Goal: Complete application form: Complete application form

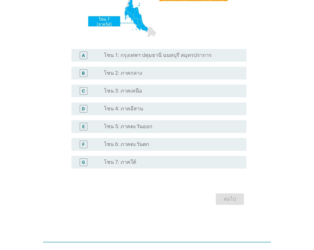
scroll to position [138, 0]
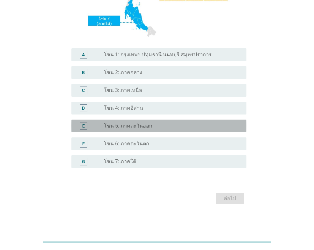
click at [107, 125] on label "โซน 5: ภาคตะวันออก" at bounding box center [128, 126] width 48 height 6
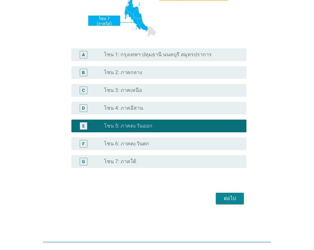
click at [104, 137] on div "F radio_button_unchecked โซน 6: ภาคตะวันตก" at bounding box center [156, 144] width 179 height 18
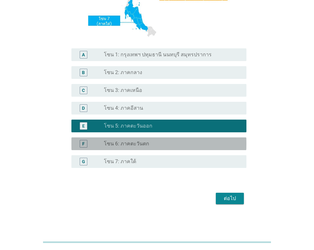
click at [104, 141] on label "โซน 6: ภาคตะวันตก" at bounding box center [126, 144] width 45 height 6
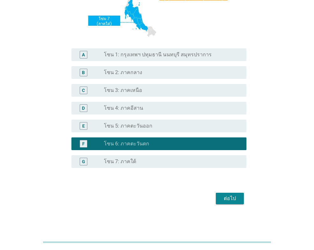
click at [222, 194] on button "ต่อไป" at bounding box center [230, 198] width 28 height 11
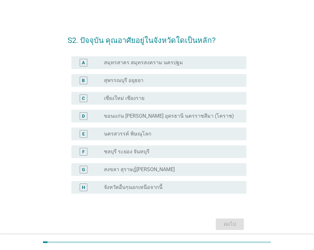
click at [134, 66] on div "radio_button_unchecked สมุทรสาคร สมุทรสงคราม นครปฐม" at bounding box center [172, 63] width 137 height 8
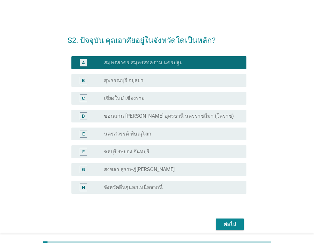
click at [231, 222] on div "ต่อไป" at bounding box center [230, 225] width 18 height 8
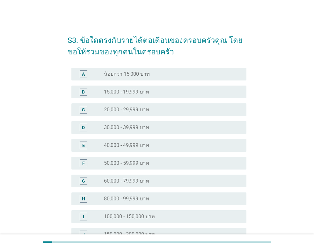
click at [112, 124] on div "radio_button_unchecked 30,000 - 39,999 บาท" at bounding box center [172, 128] width 137 height 8
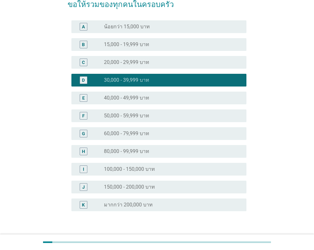
scroll to position [90, 0]
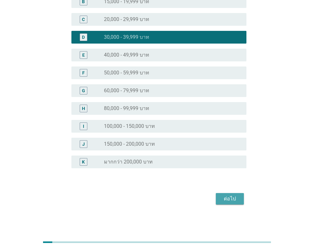
click at [225, 196] on div "ต่อไป" at bounding box center [230, 199] width 18 height 8
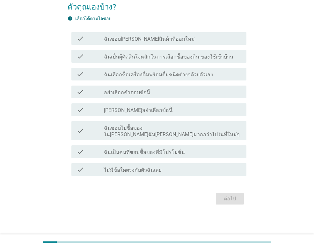
scroll to position [0, 0]
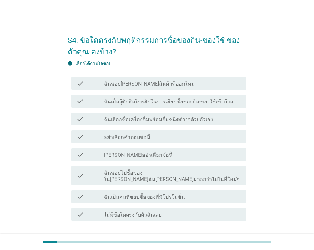
click at [110, 82] on label "ฉันชอบ[PERSON_NAME]สินค้าที่ออกใหม่" at bounding box center [149, 84] width 91 height 6
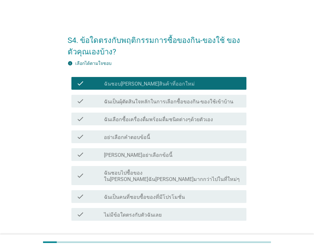
click at [148, 102] on label "ฉันเป็นผุ้ตัดสินใจหลักในการเลือกซื้อของกิน-ของใช้เข้าบ้าน" at bounding box center [168, 102] width 129 height 6
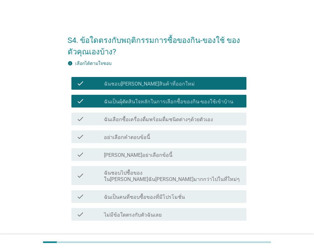
click at [127, 122] on label "ฉันเลือกซื้อเครื่องดื่มพร้อมดื่มชนิดต่างๆด้วยตัวเอง" at bounding box center [158, 120] width 109 height 6
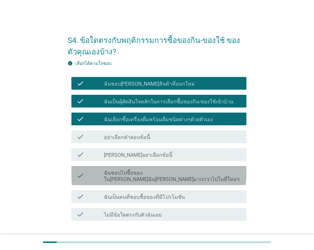
click at [115, 174] on label "ฉันชอบไปซื้อของใน[PERSON_NAME]ฉัน[PERSON_NAME]มากกว่าไปในที่ใหม่ๆ" at bounding box center [172, 176] width 137 height 13
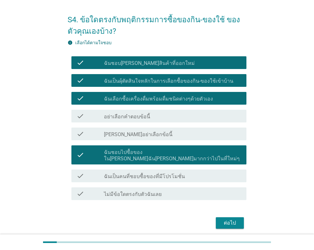
scroll to position [32, 0]
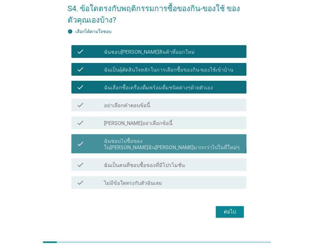
click at [123, 139] on label "ฉันชอบไปซื้อของใน[PERSON_NAME]ฉัน[PERSON_NAME]มากกว่าไปในที่ใหม่ๆ" at bounding box center [172, 144] width 137 height 13
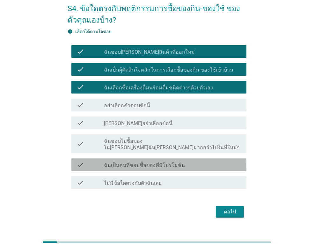
click at [123, 162] on label "ฉันเป็นคนที่ชอบซื้อของที่มีโปรโมชั่น" at bounding box center [144, 165] width 81 height 6
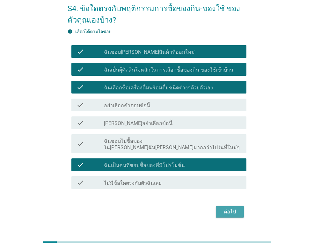
click at [233, 208] on div "ต่อไป" at bounding box center [230, 212] width 18 height 8
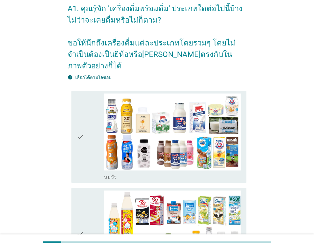
scroll to position [0, 0]
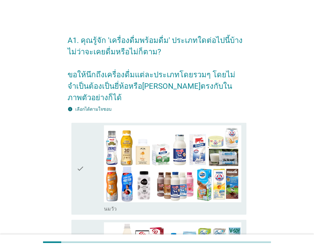
click at [89, 155] on div "check" at bounding box center [89, 168] width 27 height 87
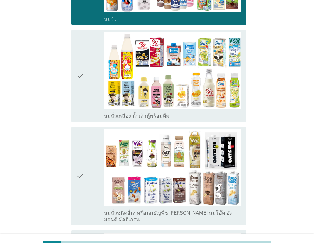
scroll to position [191, 0]
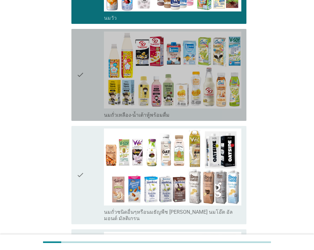
click at [83, 80] on icon "check" at bounding box center [80, 75] width 8 height 87
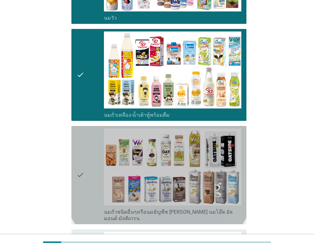
click at [82, 158] on icon "check" at bounding box center [80, 175] width 8 height 93
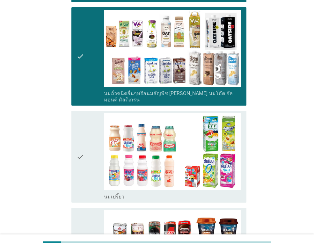
scroll to position [350, 0]
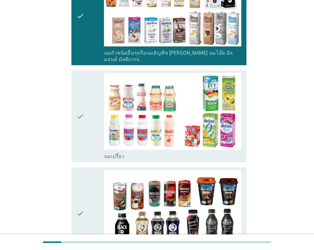
click at [83, 114] on icon "check" at bounding box center [80, 116] width 8 height 87
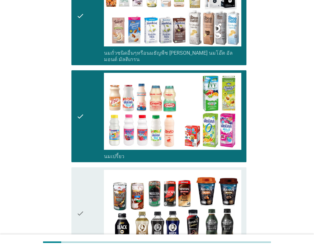
click at [81, 170] on icon "check" at bounding box center [80, 213] width 8 height 87
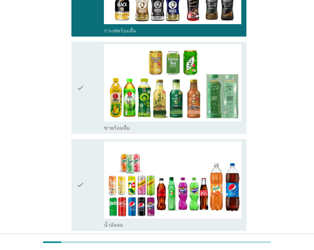
click at [80, 167] on icon "check" at bounding box center [80, 185] width 8 height 87
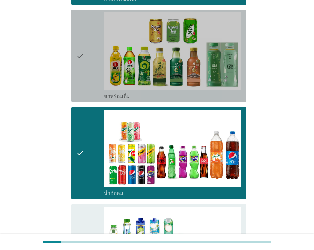
click at [76, 66] on icon "check" at bounding box center [80, 55] width 8 height 87
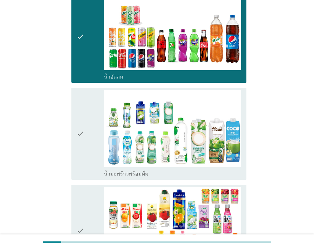
scroll to position [732, 0]
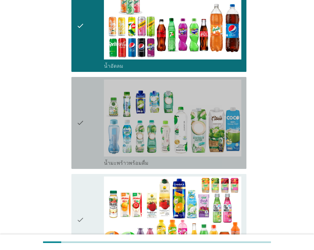
click at [80, 138] on icon "check" at bounding box center [80, 123] width 8 height 87
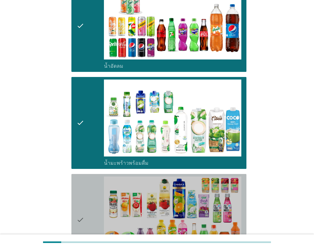
click at [76, 189] on div "check check_box_outline_blank น้ำผลไม้-น้ำผักผลไม้พร้อมดื่ม" at bounding box center [158, 220] width 175 height 92
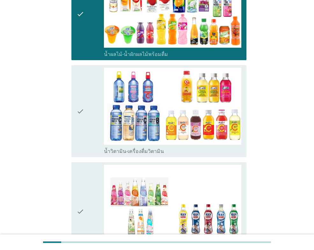
scroll to position [955, 0]
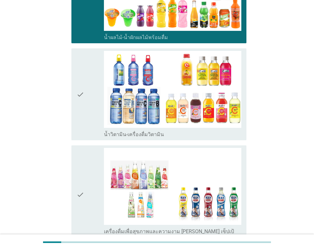
click at [81, 105] on icon "check" at bounding box center [80, 94] width 8 height 87
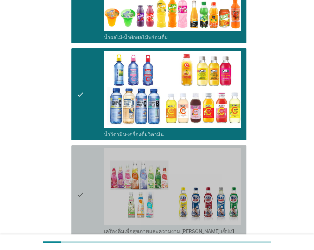
click at [77, 172] on icon "check" at bounding box center [80, 194] width 8 height 93
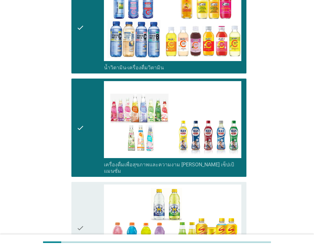
scroll to position [1083, 0]
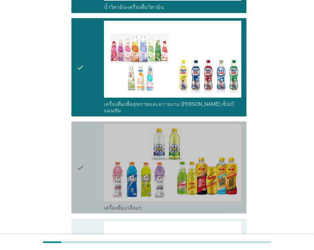
click at [77, 150] on icon "check" at bounding box center [80, 167] width 8 height 87
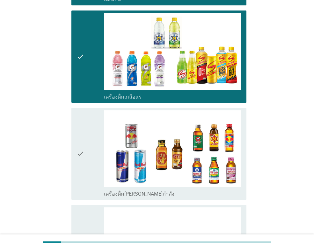
scroll to position [1210, 0]
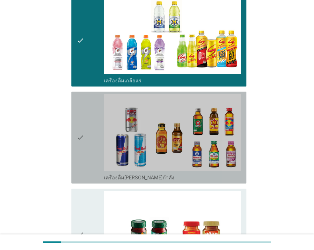
click at [82, 138] on icon "check" at bounding box center [80, 137] width 8 height 87
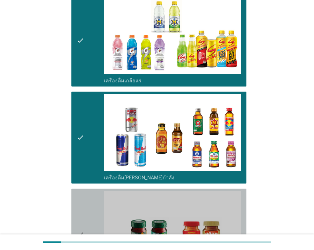
click at [83, 195] on icon "check" at bounding box center [80, 234] width 8 height 87
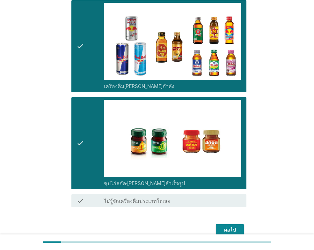
scroll to position [1308, 0]
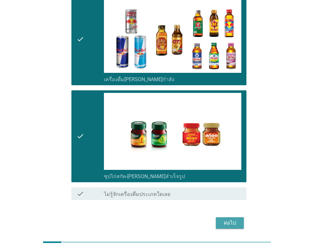
click at [218, 217] on button "ต่อไป" at bounding box center [230, 222] width 28 height 11
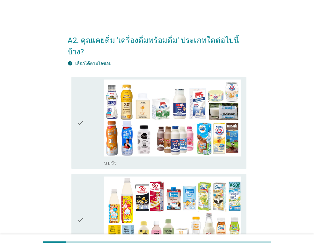
click at [84, 125] on icon "check" at bounding box center [80, 123] width 8 height 87
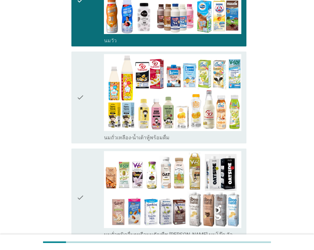
scroll to position [127, 0]
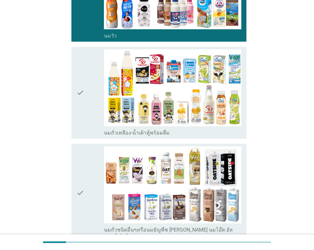
click at [79, 124] on icon "check" at bounding box center [80, 92] width 8 height 87
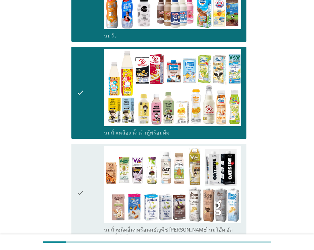
click at [81, 153] on icon "check" at bounding box center [80, 192] width 8 height 93
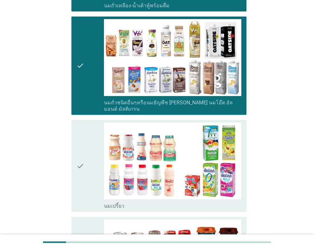
click at [79, 153] on icon "check" at bounding box center [80, 166] width 8 height 87
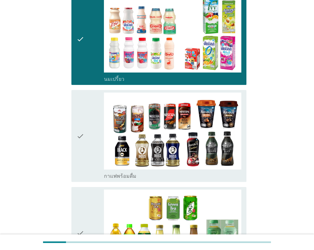
scroll to position [382, 0]
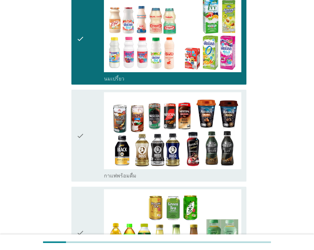
click at [86, 129] on div "check" at bounding box center [89, 135] width 27 height 87
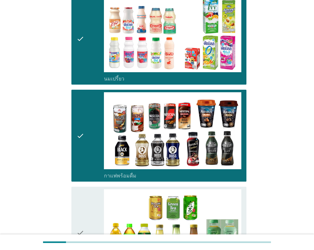
click at [84, 198] on div "check" at bounding box center [89, 232] width 27 height 87
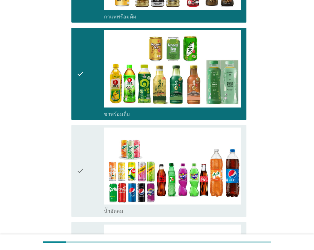
click at [79, 163] on icon "check" at bounding box center [80, 171] width 8 height 87
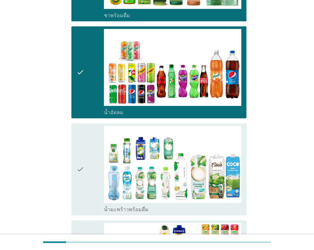
scroll to position [669, 0]
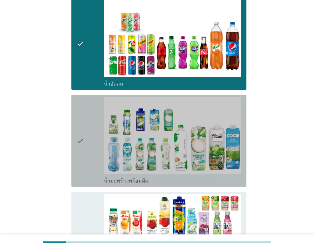
click at [82, 155] on icon "check" at bounding box center [80, 140] width 8 height 87
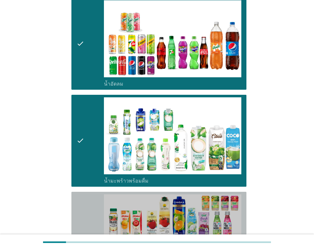
click at [75, 202] on div "check check_box_outline_blank น้ำผลไม้-น้ำผักผลไม้พร้อมดื่ม" at bounding box center [158, 238] width 175 height 92
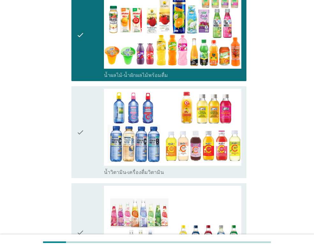
scroll to position [891, 0]
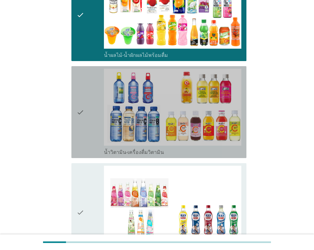
click at [82, 121] on icon "check" at bounding box center [80, 112] width 8 height 87
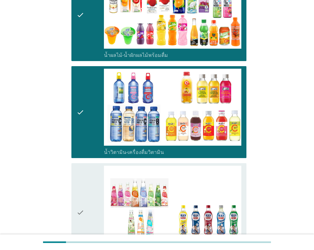
click at [82, 169] on icon "check" at bounding box center [80, 212] width 8 height 93
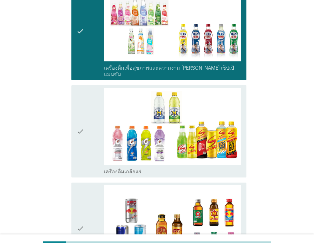
scroll to position [1083, 0]
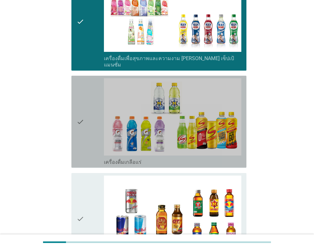
click at [83, 118] on icon "check" at bounding box center [80, 121] width 8 height 87
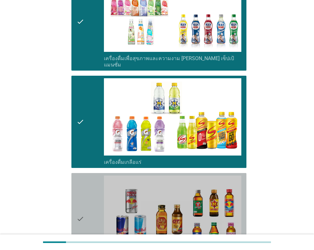
click at [79, 177] on icon "check" at bounding box center [80, 219] width 8 height 87
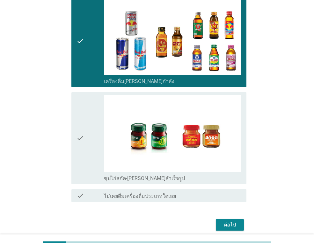
scroll to position [1262, 0]
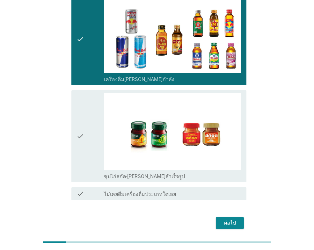
click at [76, 131] on div "check check_box_outline_blank ซุปไก่สกัด-[PERSON_NAME]สำเร็จรูป" at bounding box center [158, 136] width 175 height 92
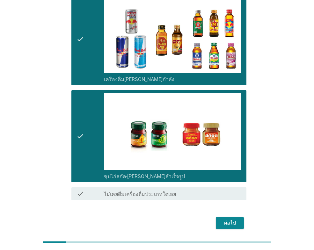
click at [223, 219] on div "ต่อไป" at bounding box center [230, 223] width 18 height 8
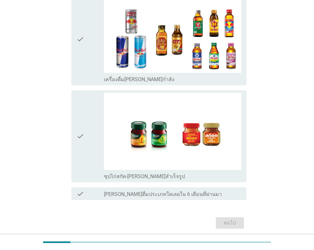
scroll to position [0, 0]
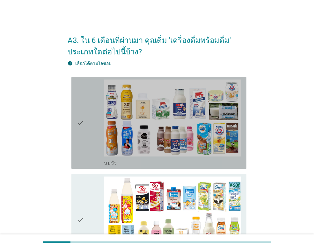
click at [89, 160] on div "check" at bounding box center [89, 123] width 27 height 87
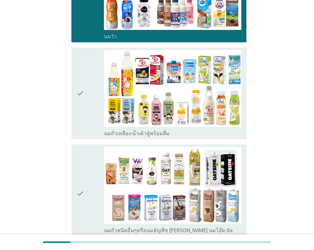
scroll to position [127, 0]
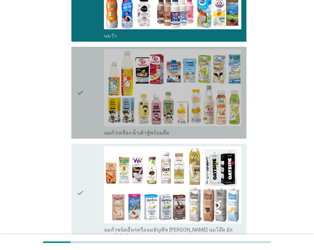
click at [81, 112] on icon "check" at bounding box center [80, 92] width 8 height 87
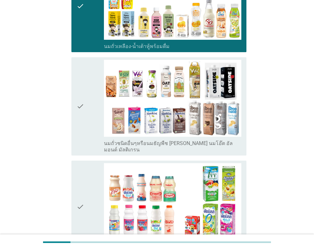
scroll to position [223, 0]
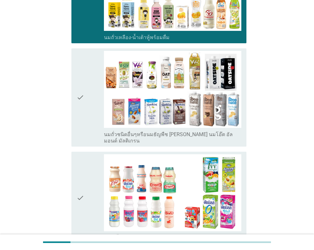
click at [89, 170] on div "check" at bounding box center [89, 197] width 27 height 87
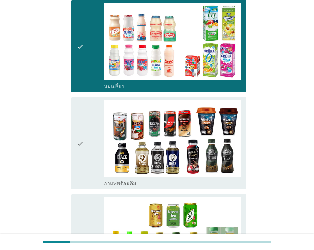
scroll to position [382, 0]
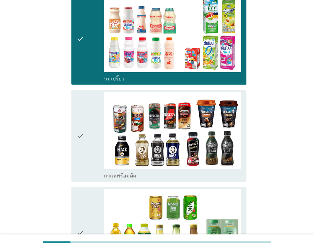
click at [83, 139] on icon "check" at bounding box center [80, 135] width 8 height 87
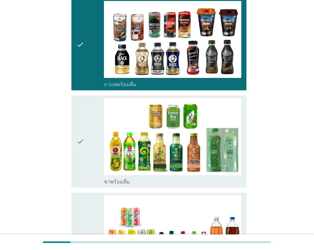
scroll to position [509, 0]
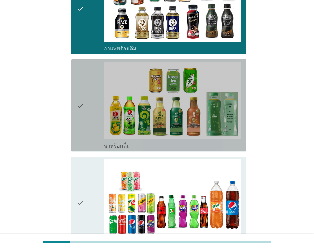
click at [80, 125] on icon "check" at bounding box center [80, 105] width 8 height 87
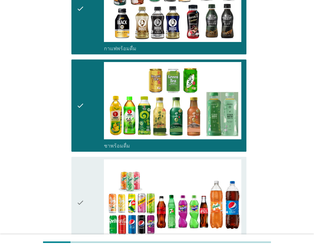
click at [74, 190] on div "check check_box_outline_blank น้ำอัดลม" at bounding box center [158, 203] width 175 height 92
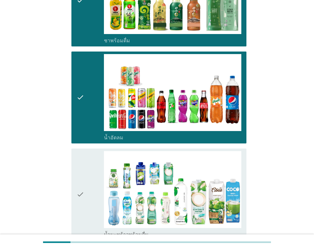
scroll to position [669, 0]
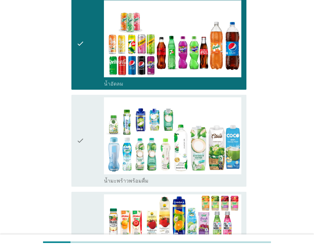
click at [78, 164] on icon "check" at bounding box center [80, 140] width 8 height 87
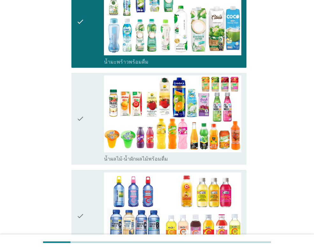
scroll to position [828, 0]
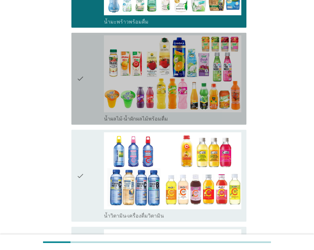
click at [76, 105] on div "check check_box_outline_blank น้ำผลไม้-น้ำผักผลไม้พร้อมดื่ม" at bounding box center [158, 79] width 175 height 92
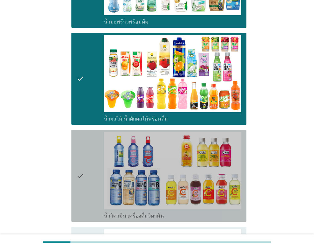
click at [79, 164] on icon "check" at bounding box center [80, 175] width 8 height 87
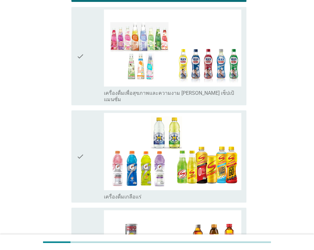
scroll to position [1051, 0]
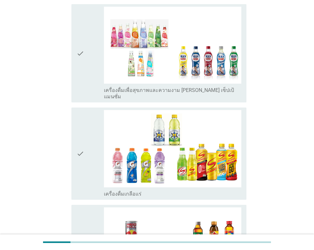
click at [86, 77] on div "check" at bounding box center [89, 53] width 27 height 93
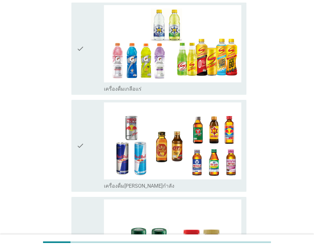
scroll to position [1178, 0]
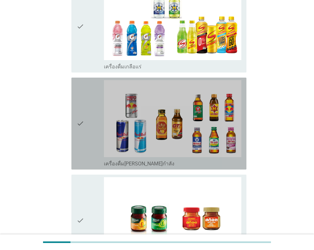
click at [87, 130] on div "check" at bounding box center [89, 123] width 27 height 87
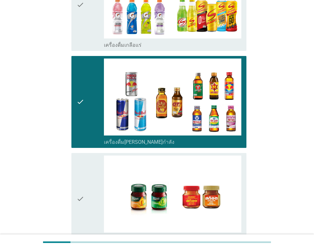
scroll to position [1274, 0]
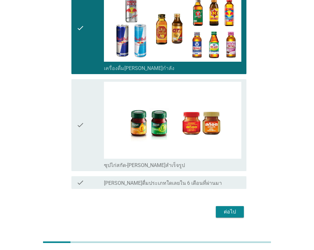
click at [84, 128] on icon "check" at bounding box center [80, 125] width 8 height 87
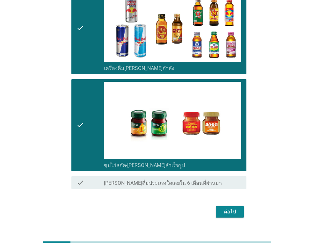
click at [228, 208] on div "ต่อไป" at bounding box center [230, 212] width 18 height 8
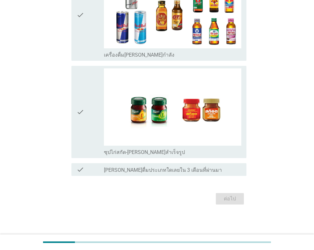
scroll to position [0, 0]
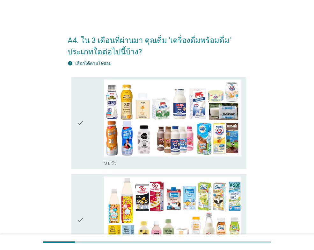
click at [89, 147] on div "check" at bounding box center [89, 123] width 27 height 87
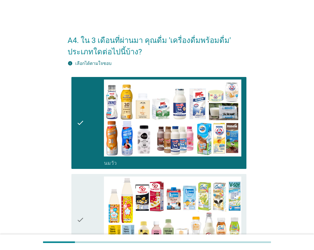
click at [87, 191] on div "check" at bounding box center [89, 220] width 27 height 87
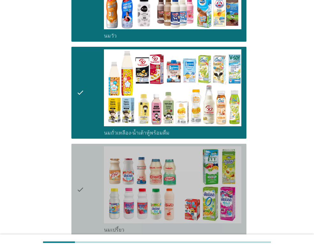
click at [91, 164] on div "check" at bounding box center [89, 189] width 27 height 87
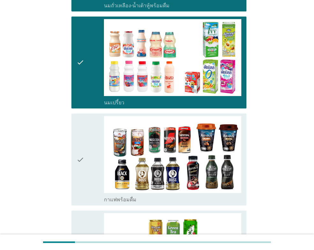
click at [91, 154] on div "check" at bounding box center [89, 159] width 27 height 87
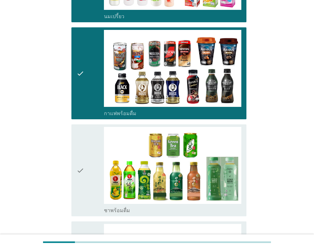
scroll to position [350, 0]
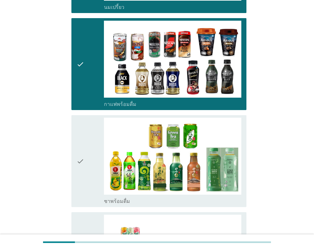
click at [90, 158] on div "check" at bounding box center [89, 161] width 27 height 87
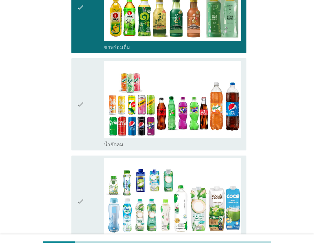
scroll to position [509, 0]
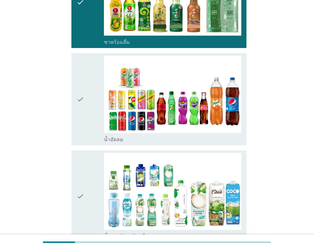
click at [88, 136] on div "check" at bounding box center [89, 99] width 27 height 87
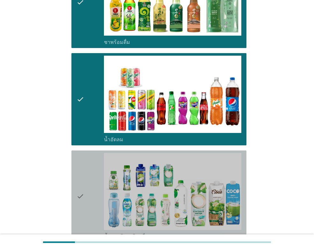
click at [84, 161] on div "check" at bounding box center [89, 196] width 27 height 87
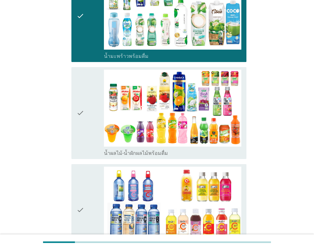
scroll to position [700, 0]
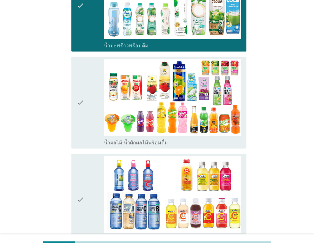
click at [86, 125] on div "check" at bounding box center [89, 102] width 27 height 87
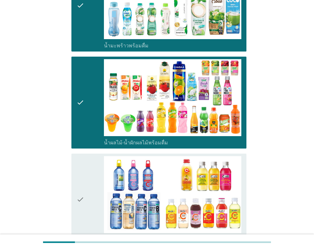
click at [86, 164] on div "check" at bounding box center [89, 199] width 27 height 87
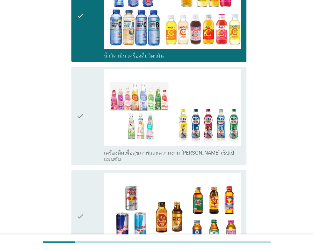
scroll to position [891, 0]
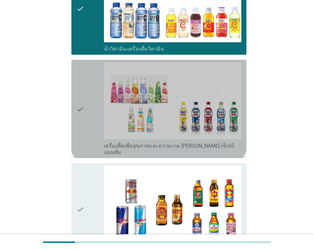
click at [86, 132] on div "check" at bounding box center [89, 108] width 27 height 93
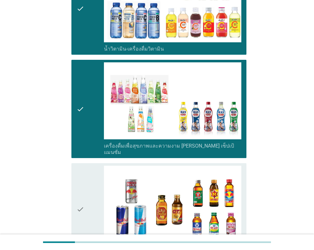
click at [86, 142] on div "check" at bounding box center [89, 108] width 27 height 93
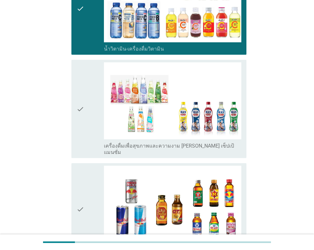
click at [81, 174] on icon "check" at bounding box center [80, 209] width 8 height 87
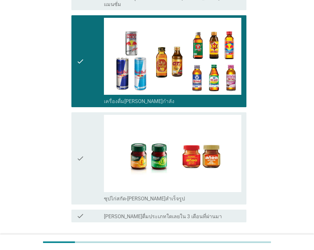
scroll to position [1080, 0]
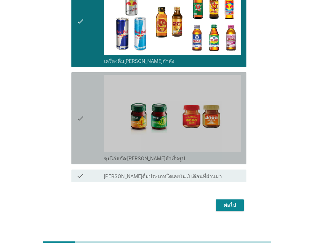
click at [82, 133] on icon "check" at bounding box center [80, 118] width 8 height 87
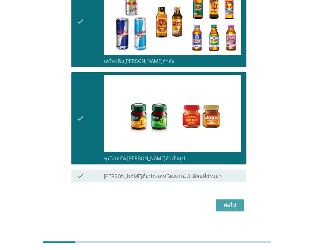
click at [225, 202] on div "ต่อไป" at bounding box center [230, 206] width 18 height 8
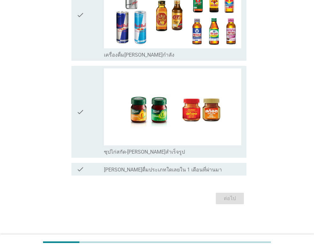
scroll to position [0, 0]
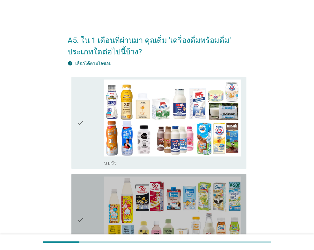
click at [82, 195] on icon "check" at bounding box center [80, 220] width 8 height 87
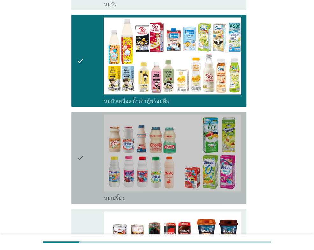
click at [88, 149] on div "check" at bounding box center [89, 158] width 27 height 87
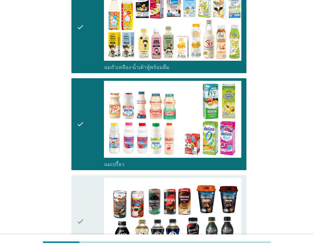
scroll to position [287, 0]
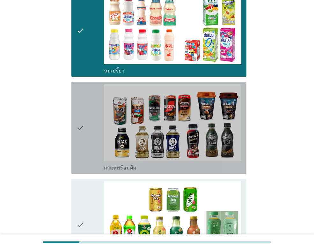
click at [82, 127] on icon "check" at bounding box center [80, 127] width 8 height 87
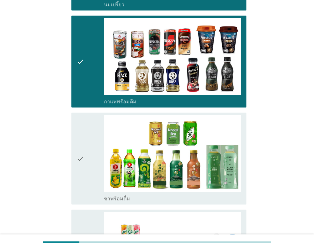
scroll to position [382, 0]
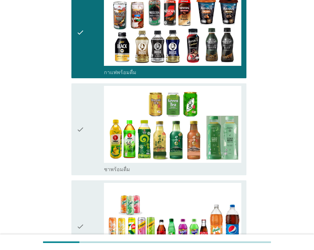
click at [77, 139] on icon "check" at bounding box center [80, 129] width 8 height 87
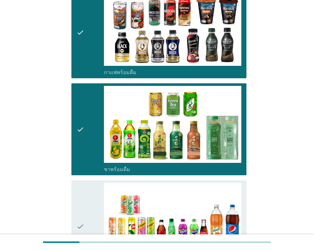
click at [81, 192] on icon "check" at bounding box center [80, 226] width 8 height 87
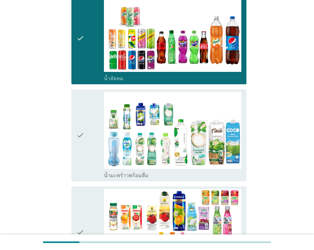
scroll to position [573, 0]
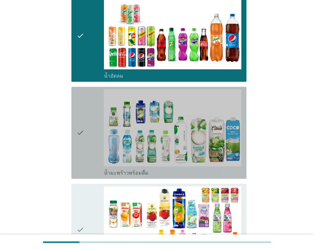
click at [82, 134] on icon "check" at bounding box center [80, 132] width 8 height 87
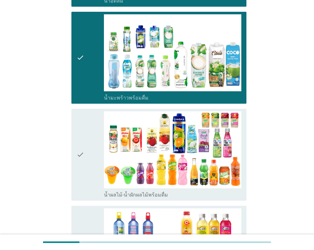
scroll to position [669, 0]
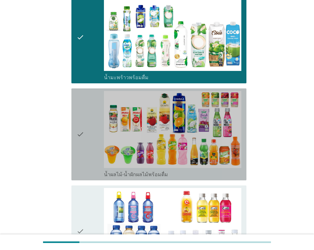
click at [89, 164] on div "check" at bounding box center [89, 134] width 27 height 87
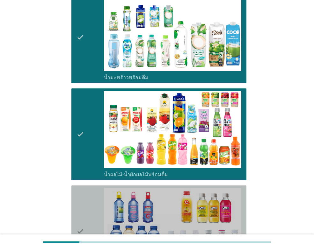
click at [84, 206] on icon "check" at bounding box center [80, 231] width 8 height 87
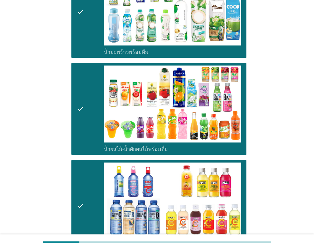
scroll to position [828, 0]
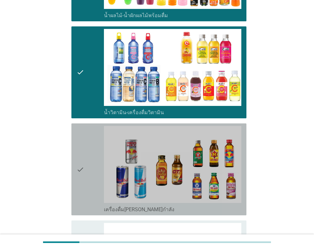
click at [81, 192] on icon "check" at bounding box center [80, 169] width 8 height 87
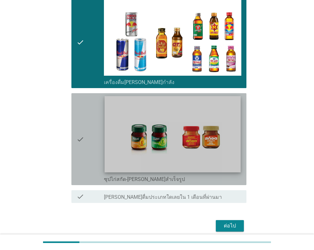
click at [165, 163] on img at bounding box center [172, 134] width 136 height 76
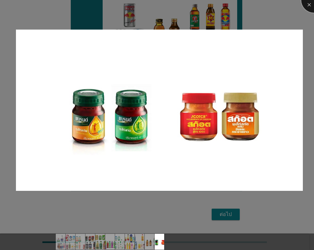
click at [310, 7] on div at bounding box center [313, -1] width 25 height 25
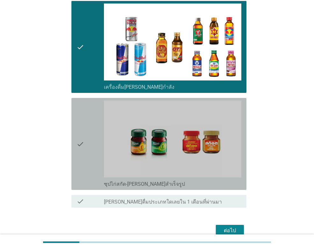
click at [83, 154] on icon "check" at bounding box center [80, 144] width 8 height 87
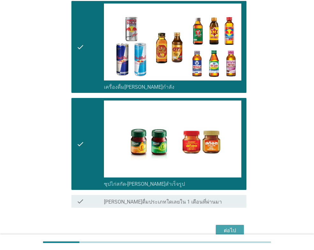
click at [229, 230] on div "ต่อไป" at bounding box center [230, 231] width 18 height 8
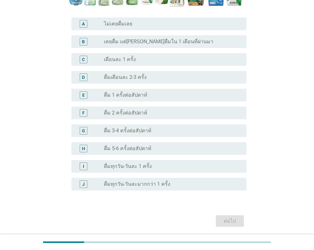
scroll to position [191, 0]
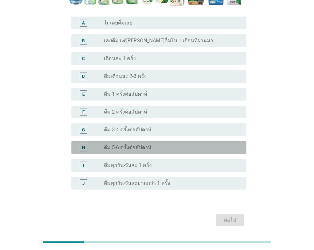
click at [107, 144] on div "radio_button_unchecked ดื่ม 5-6 ครั้งต่อสัปดาห์" at bounding box center [172, 148] width 137 height 8
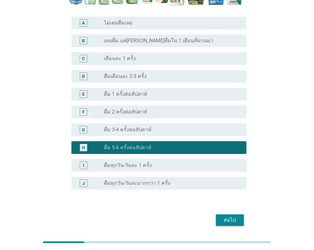
click at [230, 215] on button "ต่อไป" at bounding box center [230, 220] width 28 height 11
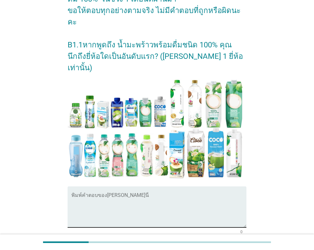
scroll to position [111, 0]
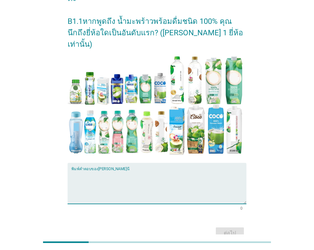
click at [101, 171] on textarea "พิมพ์คำตอบของคุณ ที่นี่" at bounding box center [158, 187] width 175 height 33
type textarea "coco"
click at [226, 230] on div "ต่อไป" at bounding box center [230, 234] width 18 height 8
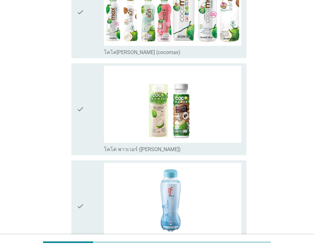
scroll to position [0, 0]
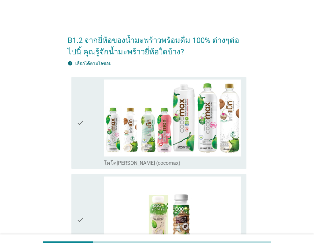
click at [82, 109] on icon "check" at bounding box center [80, 123] width 8 height 87
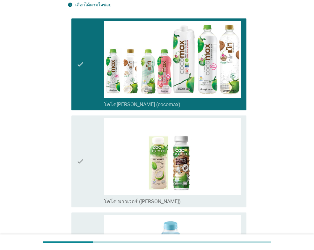
scroll to position [64, 0]
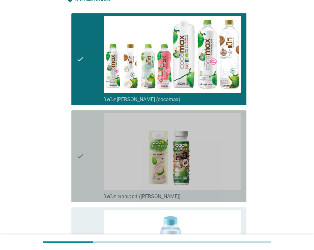
click at [81, 171] on icon "check" at bounding box center [80, 156] width 8 height 87
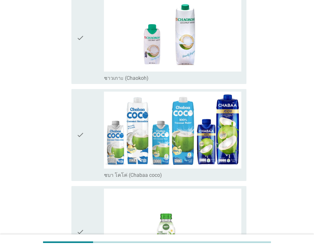
scroll to position [573, 0]
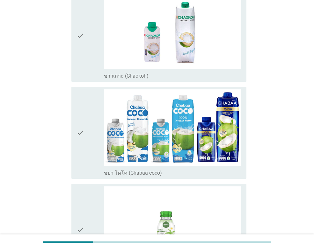
click at [81, 156] on icon "check" at bounding box center [80, 132] width 8 height 87
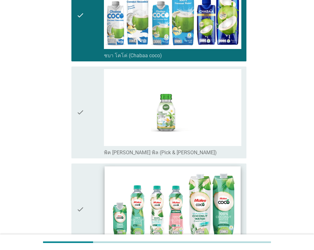
scroll to position [732, 0]
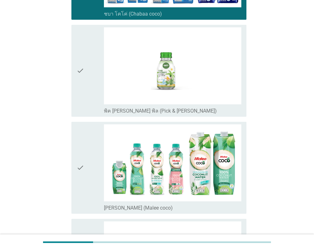
click at [94, 155] on div "check" at bounding box center [89, 167] width 27 height 87
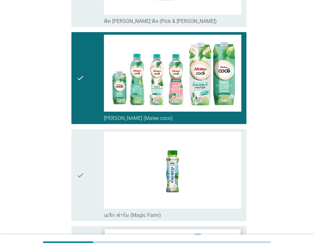
scroll to position [860, 0]
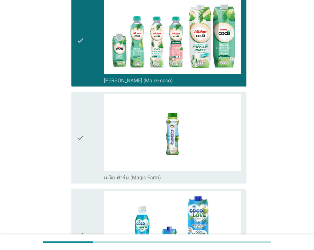
click at [90, 160] on div "check" at bounding box center [89, 137] width 27 height 87
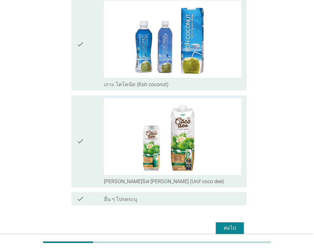
scroll to position [1177, 0]
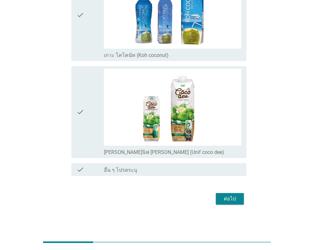
click at [225, 201] on div "ต่อไป" at bounding box center [230, 199] width 18 height 8
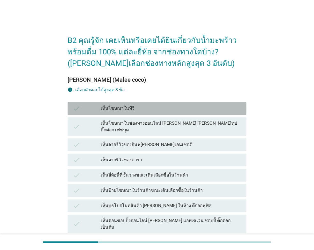
click at [80, 111] on icon "check" at bounding box center [77, 109] width 8 height 8
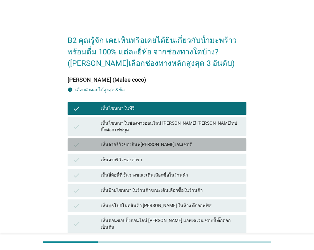
click at [82, 141] on div "check" at bounding box center [87, 145] width 28 height 8
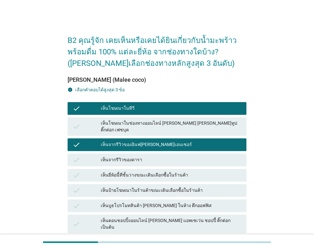
click at [85, 123] on div "check" at bounding box center [87, 126] width 28 height 13
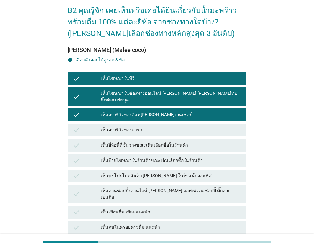
scroll to position [132, 0]
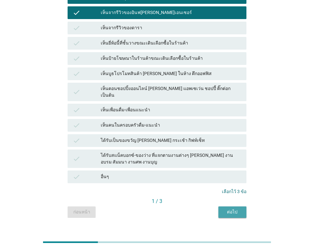
click at [227, 209] on div "ต่อไป" at bounding box center [232, 212] width 18 height 7
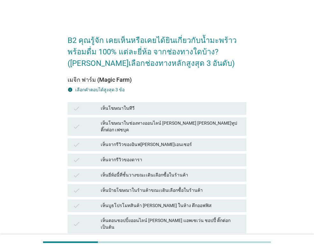
click at [81, 113] on div "check เห็นโฆษณาในทีวี" at bounding box center [156, 108] width 179 height 13
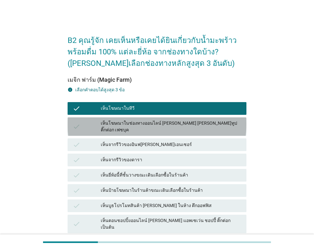
click at [85, 127] on div "check" at bounding box center [87, 126] width 28 height 13
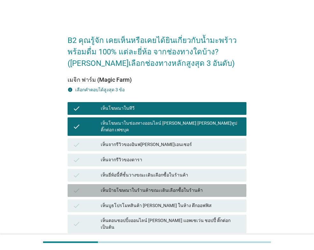
click at [85, 187] on div "check" at bounding box center [87, 191] width 28 height 8
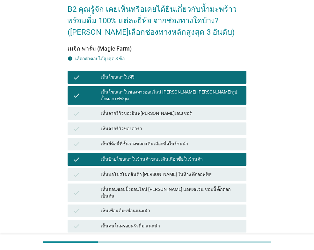
scroll to position [132, 0]
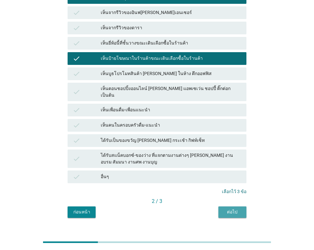
click at [236, 209] on div "ต่อไป" at bounding box center [232, 212] width 18 height 7
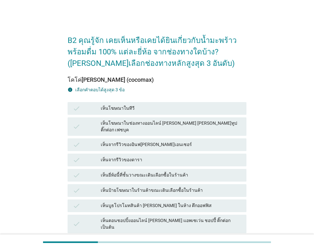
click at [77, 110] on icon "check" at bounding box center [77, 109] width 8 height 8
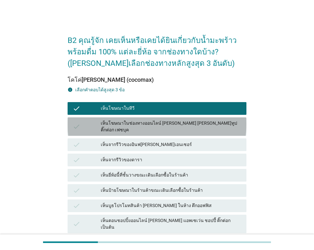
drag, startPoint x: 77, startPoint y: 119, endPoint x: 79, endPoint y: 137, distance: 17.9
click at [77, 119] on div "check เห็นโฆษณาในช่องทางออนไลน์ [PERSON_NAME] [PERSON_NAME]ทูป ติ๊กต่อก เฟซบุค" at bounding box center [156, 126] width 179 height 18
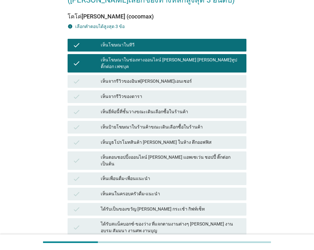
scroll to position [64, 0]
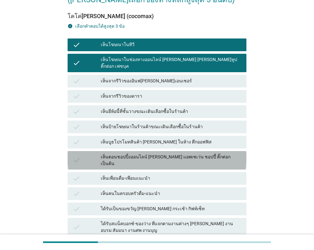
click at [76, 154] on icon "check" at bounding box center [77, 160] width 8 height 13
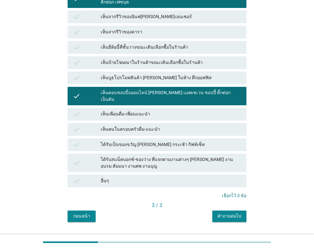
scroll to position [132, 0]
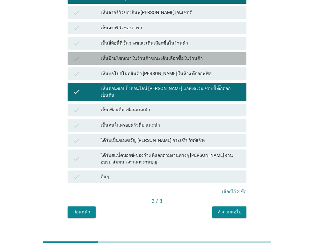
click at [84, 55] on div "check" at bounding box center [87, 59] width 28 height 8
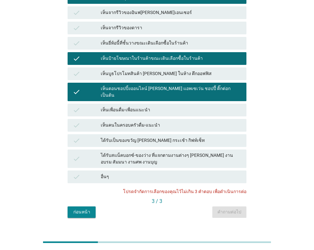
click at [75, 85] on icon "check" at bounding box center [77, 91] width 8 height 13
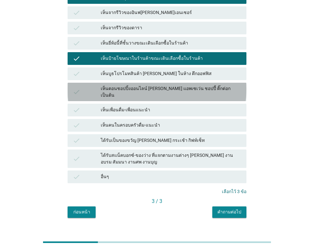
click at [80, 83] on div "check เห็นตอนชอปปิ้งออนไลน์ [PERSON_NAME] แอพเซเว่น ชอปปี้ ติ๊กต่อก เป็นต้น" at bounding box center [156, 92] width 179 height 18
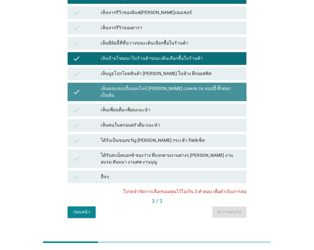
click at [78, 85] on icon "check" at bounding box center [77, 91] width 8 height 13
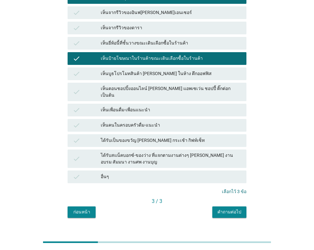
click at [236, 209] on div "คำถามต่อไป" at bounding box center [229, 212] width 24 height 7
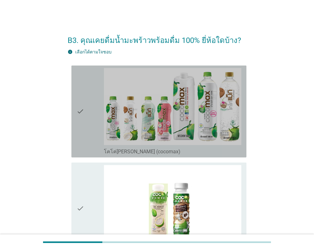
click at [86, 131] on div "check" at bounding box center [89, 111] width 27 height 87
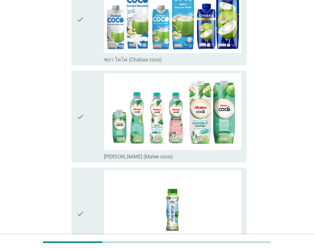
scroll to position [287, 0]
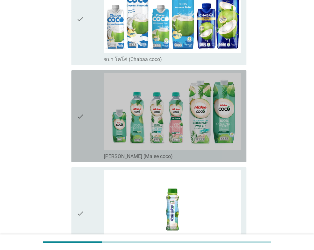
click at [77, 139] on icon "check" at bounding box center [80, 116] width 8 height 87
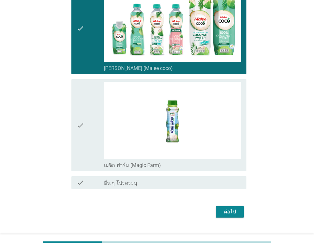
scroll to position [388, 0]
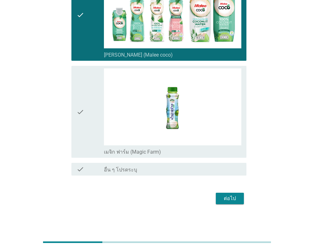
click at [89, 138] on div "check" at bounding box center [89, 111] width 27 height 87
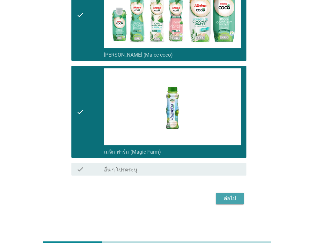
click at [228, 197] on div "ต่อไป" at bounding box center [230, 199] width 18 height 8
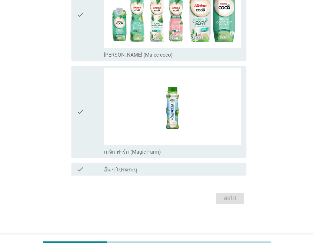
scroll to position [0, 0]
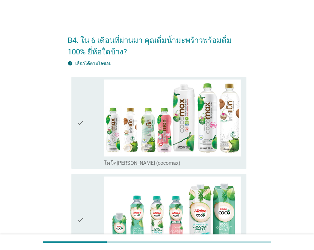
click at [83, 148] on icon "check" at bounding box center [80, 123] width 8 height 87
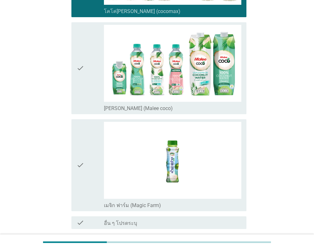
scroll to position [191, 0]
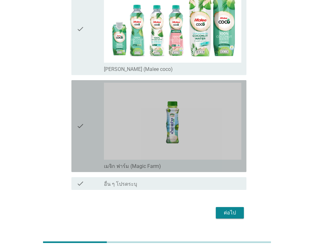
click at [80, 168] on icon "check" at bounding box center [80, 126] width 8 height 87
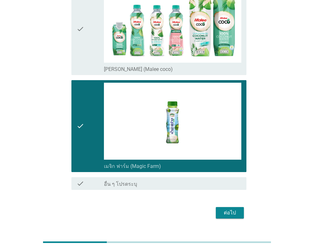
click at [84, 62] on div "check" at bounding box center [89, 29] width 27 height 87
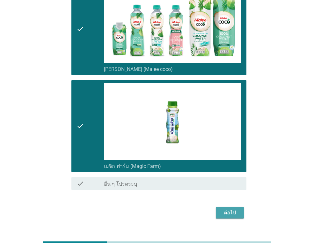
click at [225, 209] on button "ต่อไป" at bounding box center [230, 212] width 28 height 11
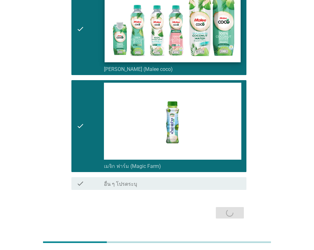
scroll to position [0, 0]
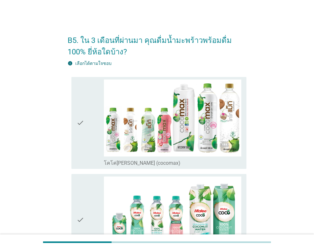
click at [79, 130] on icon "check" at bounding box center [80, 123] width 8 height 87
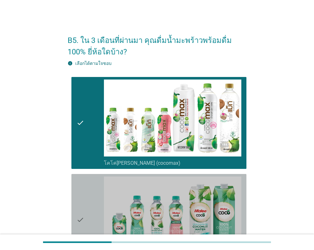
click at [86, 199] on div "check" at bounding box center [89, 220] width 27 height 87
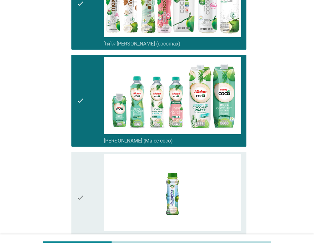
scroll to position [127, 0]
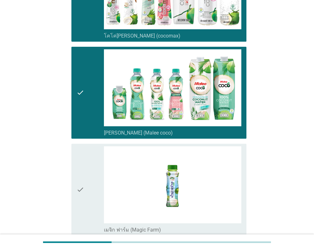
click at [91, 174] on div "check" at bounding box center [89, 189] width 27 height 87
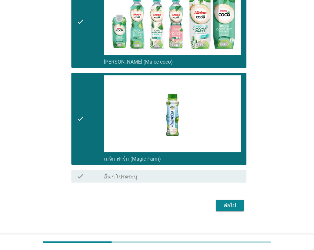
scroll to position [205, 0]
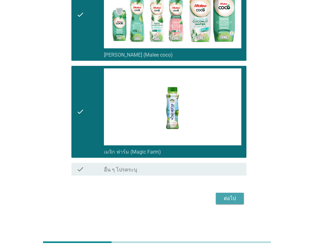
click at [231, 197] on div "ต่อไป" at bounding box center [230, 199] width 18 height 8
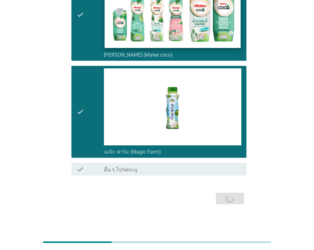
scroll to position [0, 0]
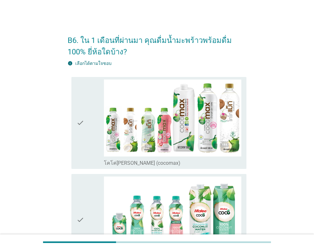
click at [84, 150] on icon "check" at bounding box center [80, 123] width 8 height 87
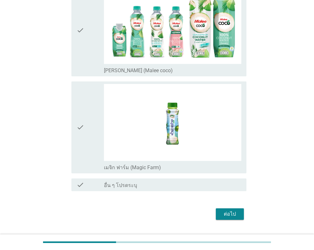
scroll to position [191, 0]
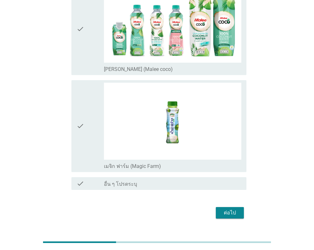
click at [231, 211] on div "ต่อไป" at bounding box center [230, 213] width 18 height 8
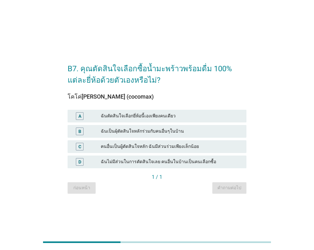
click at [104, 118] on div "ฉันตัดสินใจเลือกยี่ห้อนี้เองเพียงคนเดียว" at bounding box center [171, 116] width 140 height 8
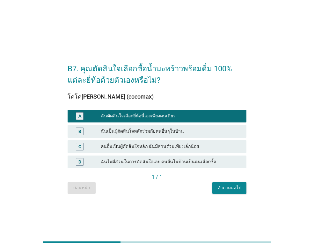
click at [237, 190] on div "คำถามต่อไป" at bounding box center [229, 188] width 24 height 7
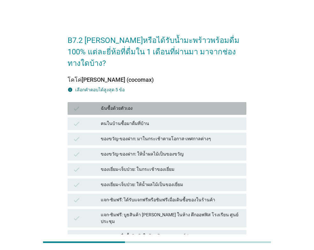
click at [79, 105] on icon "check" at bounding box center [77, 109] width 8 height 8
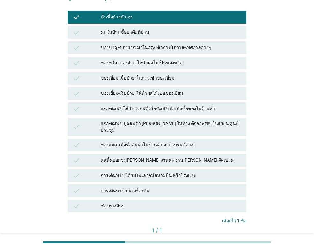
scroll to position [115, 0]
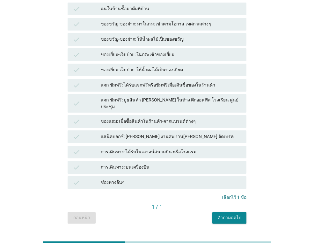
click at [225, 215] on div "คำถามต่อไป" at bounding box center [229, 218] width 24 height 7
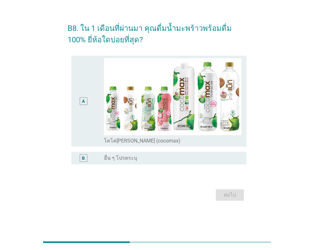
scroll to position [0, 0]
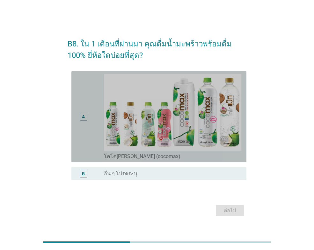
click at [80, 101] on div "A" at bounding box center [83, 117] width 14 height 86
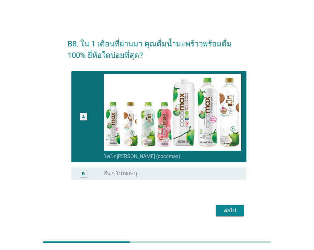
click at [225, 207] on div "ต่อไป" at bounding box center [230, 211] width 18 height 8
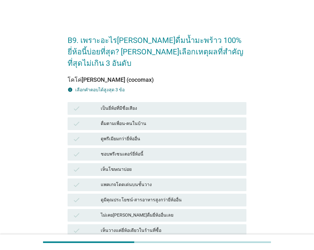
click at [123, 166] on div "เห็นโฆษณาบ่อย" at bounding box center [171, 170] width 140 height 8
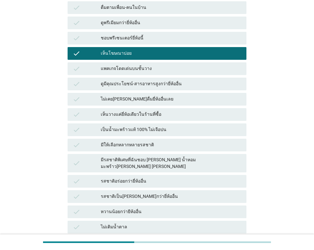
scroll to position [127, 0]
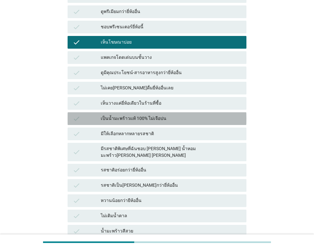
click at [114, 115] on div "เป็นน้ำมะพร้าวแท้ 100% ไม่เจือปน" at bounding box center [171, 119] width 140 height 8
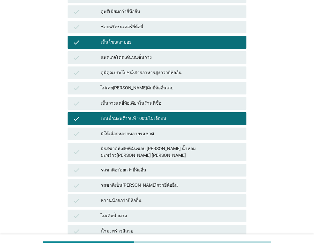
click at [111, 167] on div "รสชาติอร่อยกว่ายี่ห้ออื่น" at bounding box center [171, 171] width 140 height 8
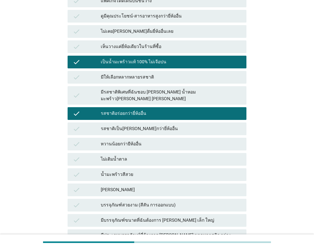
scroll to position [283, 0]
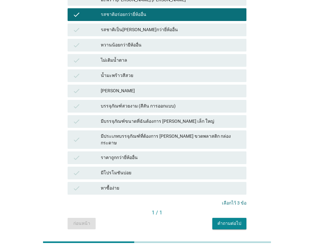
click at [219, 218] on button "คำถามต่อไป" at bounding box center [229, 223] width 34 height 11
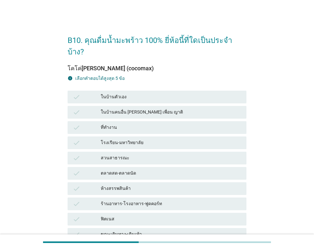
click at [81, 93] on div "check" at bounding box center [87, 97] width 28 height 8
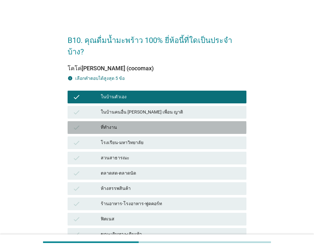
click at [82, 124] on div "check" at bounding box center [87, 128] width 28 height 8
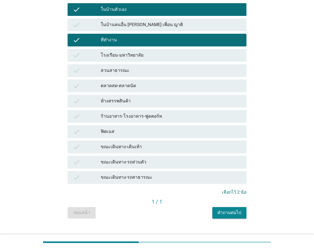
scroll to position [88, 0]
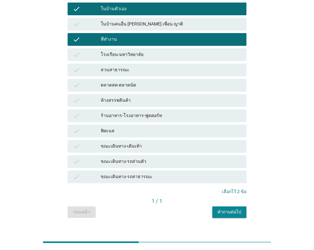
click at [234, 207] on button "คำถามต่อไป" at bounding box center [229, 212] width 34 height 11
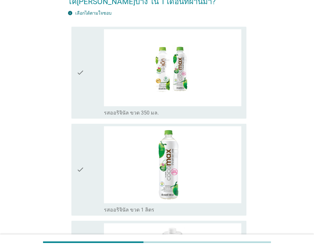
scroll to position [64, 0]
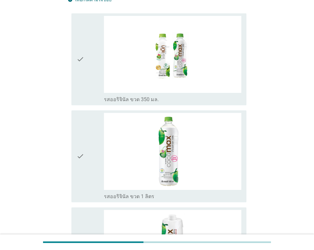
click at [80, 82] on icon "check" at bounding box center [80, 59] width 8 height 87
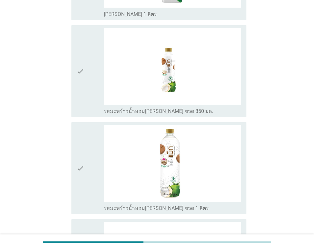
scroll to position [350, 0]
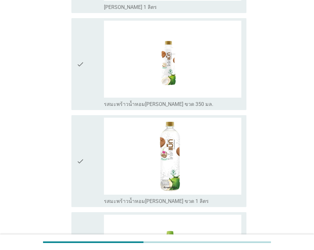
click at [82, 81] on icon "check" at bounding box center [80, 64] width 8 height 87
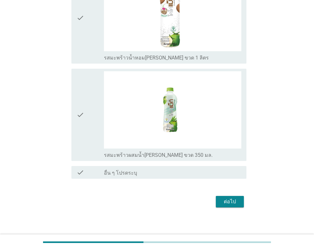
scroll to position [497, 0]
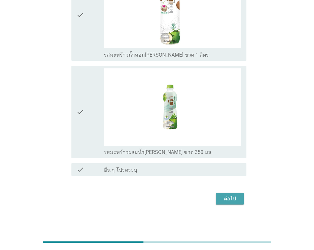
click at [233, 195] on div "ต่อไป" at bounding box center [230, 199] width 18 height 8
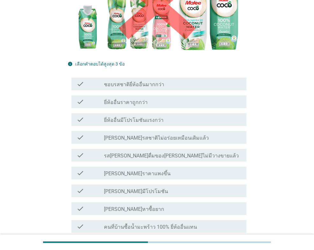
scroll to position [159, 0]
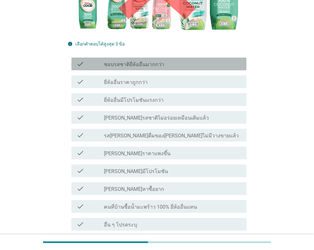
click at [77, 58] on div "check check_box_outline_blank ชอบรสชาติยี่ห้ออื่นมากกว่า" at bounding box center [158, 64] width 175 height 13
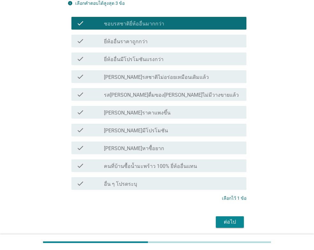
scroll to position [200, 0]
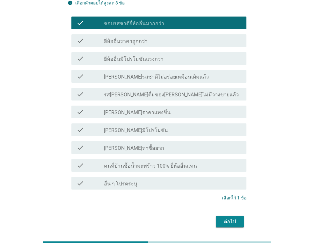
click at [226, 218] on div "ต่อไป" at bounding box center [230, 222] width 18 height 8
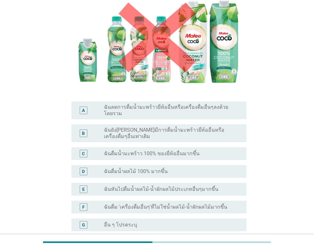
scroll to position [96, 0]
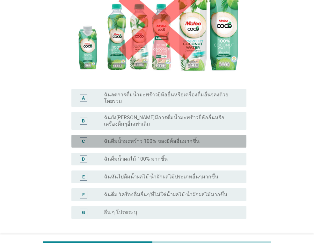
click at [82, 138] on div "C" at bounding box center [83, 141] width 3 height 7
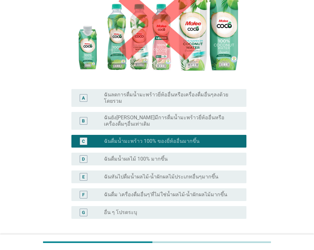
click at [228, 246] on div "ต่อไป" at bounding box center [230, 250] width 18 height 8
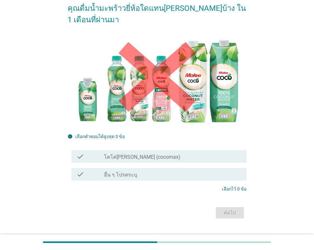
scroll to position [81, 0]
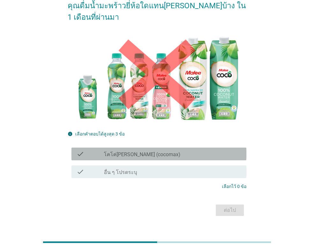
click at [83, 150] on icon "check" at bounding box center [80, 154] width 8 height 8
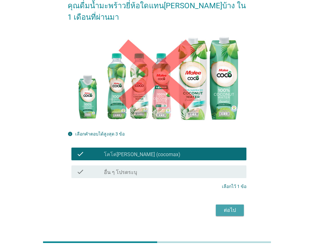
click at [232, 207] on div "ต่อไป" at bounding box center [230, 211] width 18 height 8
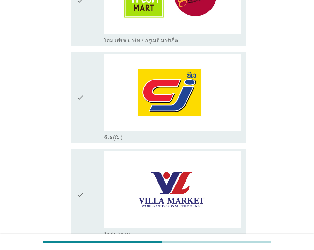
scroll to position [796, 0]
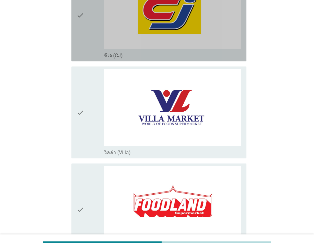
click at [87, 42] on div "check" at bounding box center [89, 15] width 27 height 87
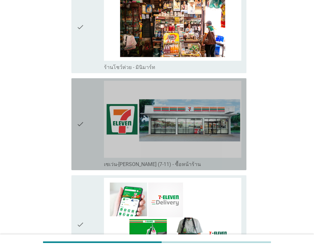
click at [79, 118] on icon "check" at bounding box center [80, 124] width 8 height 87
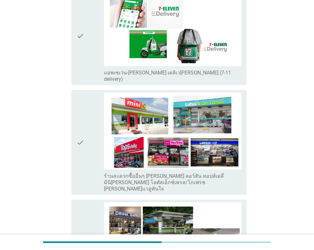
scroll to position [1369, 0]
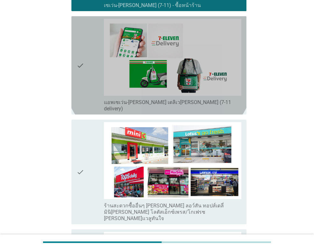
click at [82, 85] on icon "check" at bounding box center [80, 65] width 8 height 93
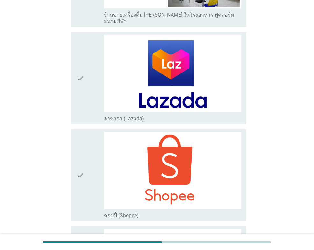
scroll to position [1796, 0]
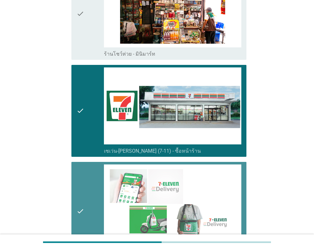
click at [85, 167] on div "check" at bounding box center [89, 211] width 27 height 93
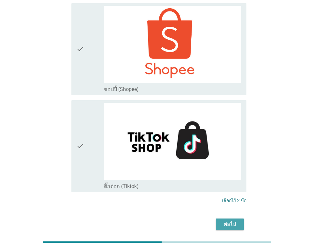
click at [219, 219] on button "ต่อไป" at bounding box center [230, 224] width 28 height 11
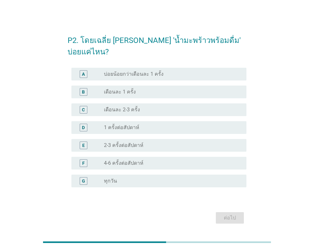
click at [103, 160] on div "F" at bounding box center [89, 164] width 27 height 8
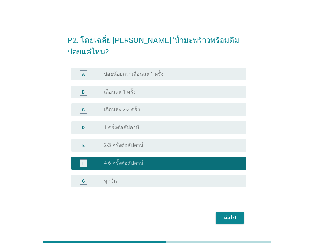
click at [226, 214] on div "ต่อไป" at bounding box center [230, 218] width 18 height 8
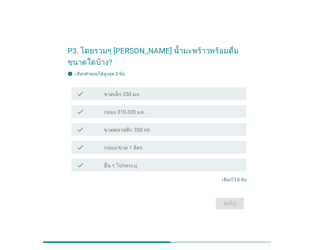
click at [80, 108] on icon "check" at bounding box center [80, 112] width 8 height 8
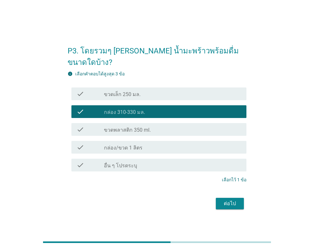
click at [79, 126] on icon "check" at bounding box center [80, 130] width 8 height 8
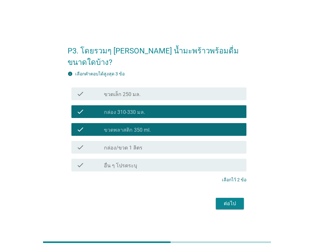
click at [150, 108] on div "check_box_outline_blank กล่อง 310-330 มล." at bounding box center [172, 112] width 137 height 8
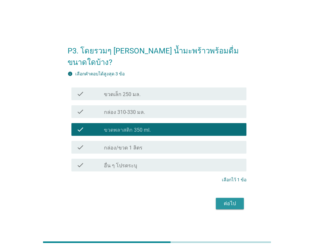
click at [230, 200] on div "ต่อไป" at bounding box center [230, 204] width 18 height 8
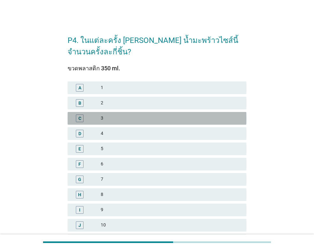
click at [80, 119] on div "C" at bounding box center [79, 118] width 3 height 7
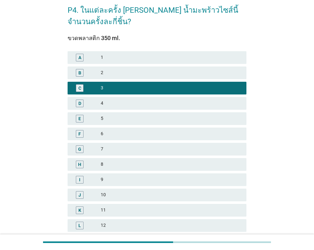
scroll to position [127, 0]
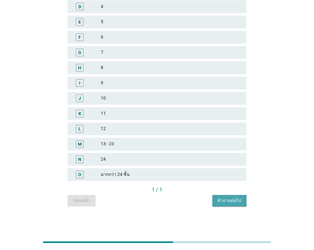
click at [232, 198] on div "คำถามต่อไป" at bounding box center [229, 200] width 24 height 7
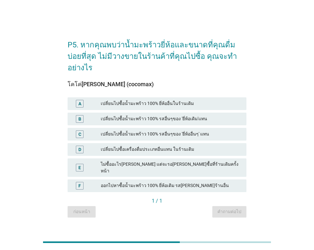
click at [83, 103] on div "A" at bounding box center [80, 104] width 8 height 8
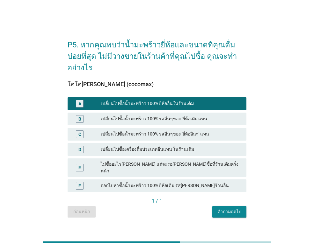
click at [227, 209] on div "คำถามต่อไป" at bounding box center [229, 212] width 24 height 7
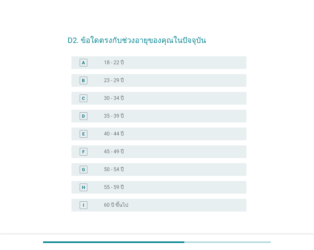
click at [80, 96] on div "C" at bounding box center [84, 99] width 8 height 8
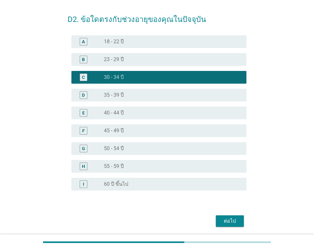
scroll to position [43, 0]
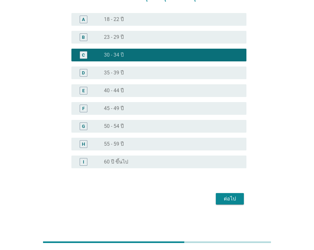
click at [227, 203] on button "ต่อไป" at bounding box center [230, 198] width 28 height 11
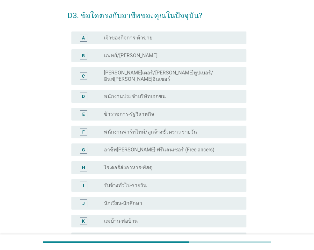
scroll to position [32, 0]
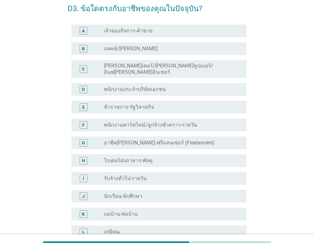
click at [77, 27] on div "A" at bounding box center [83, 31] width 14 height 8
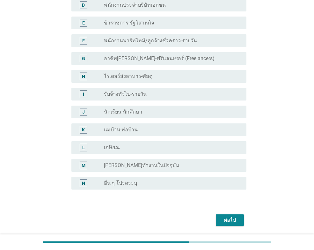
scroll to position [127, 0]
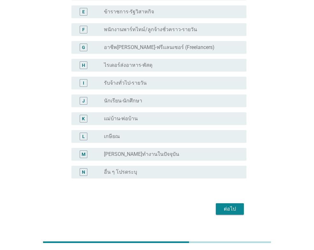
click at [226, 205] on div "ต่อไป" at bounding box center [230, 209] width 18 height 8
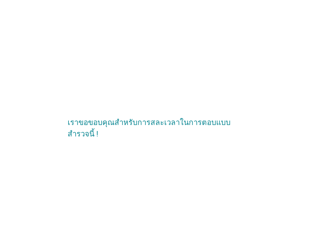
scroll to position [0, 0]
